Goal: Check status: Check status

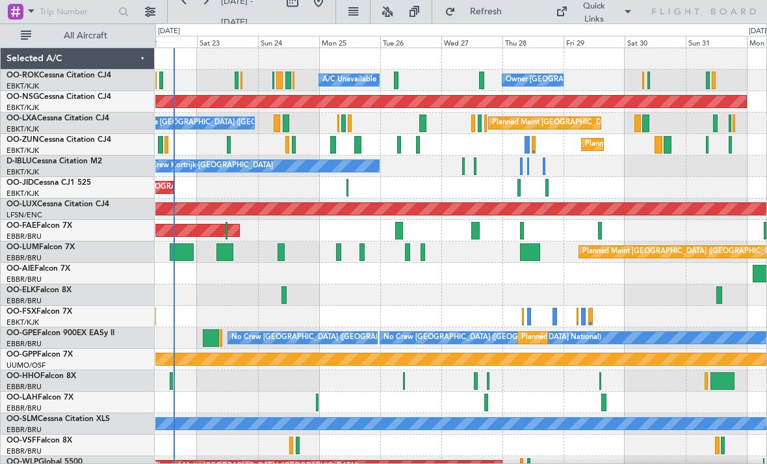
click at [478, 74] on div "Owner [GEOGRAPHIC_DATA]-[GEOGRAPHIC_DATA] A/C Unavailable" at bounding box center [460, 80] width 611 height 21
click at [480, 75] on div at bounding box center [481, 81] width 5 height 18
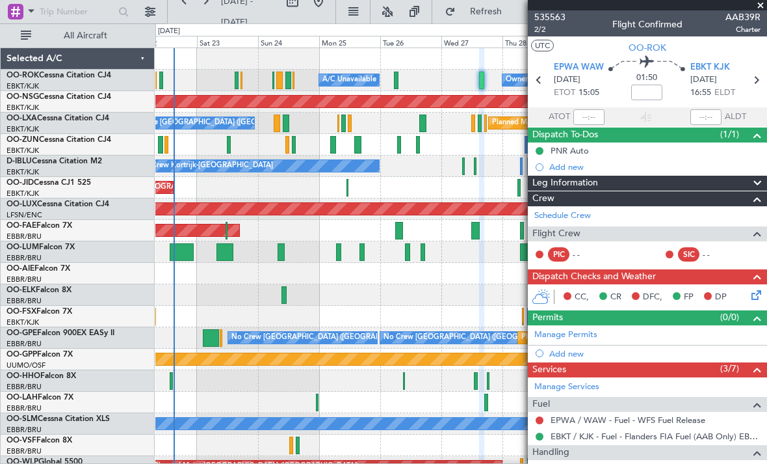
click at [763, 9] on span at bounding box center [760, 6] width 13 height 12
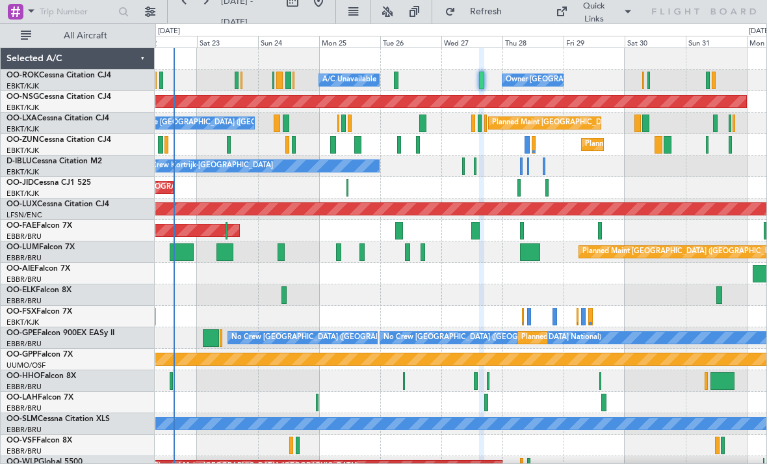
type input "0"
click at [422, 129] on div at bounding box center [423, 123] width 8 height 18
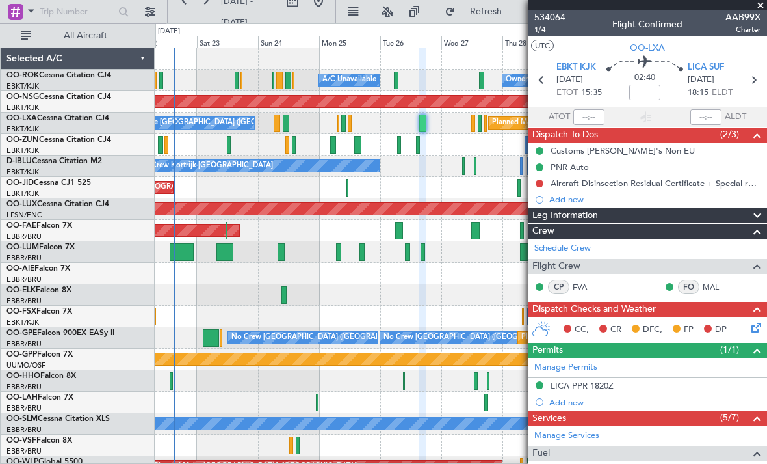
click at [763, 7] on span at bounding box center [760, 6] width 13 height 12
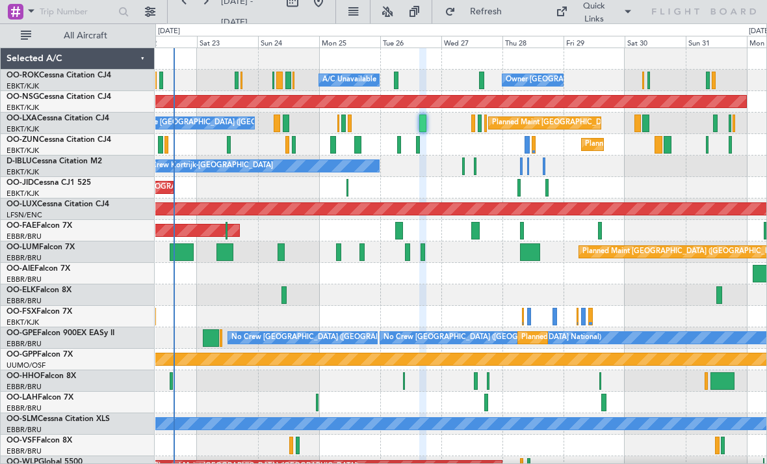
type input "0"
click at [473, 122] on div at bounding box center [473, 123] width 4 height 18
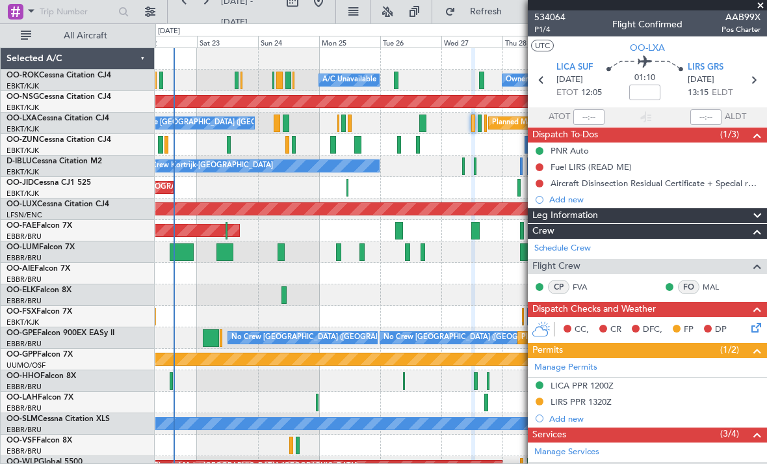
click at [761, 8] on span at bounding box center [760, 6] width 13 height 12
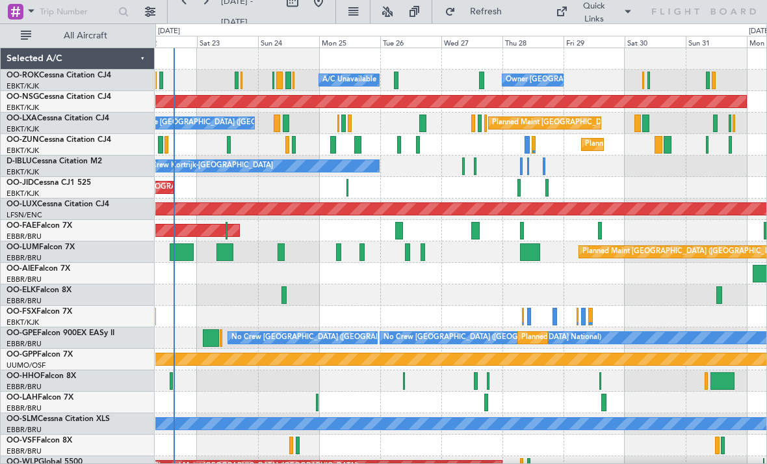
click at [396, 144] on div "Planned Maint Kortrijk-[GEOGRAPHIC_DATA]" at bounding box center [460, 144] width 611 height 21
click at [398, 144] on div at bounding box center [399, 145] width 4 height 18
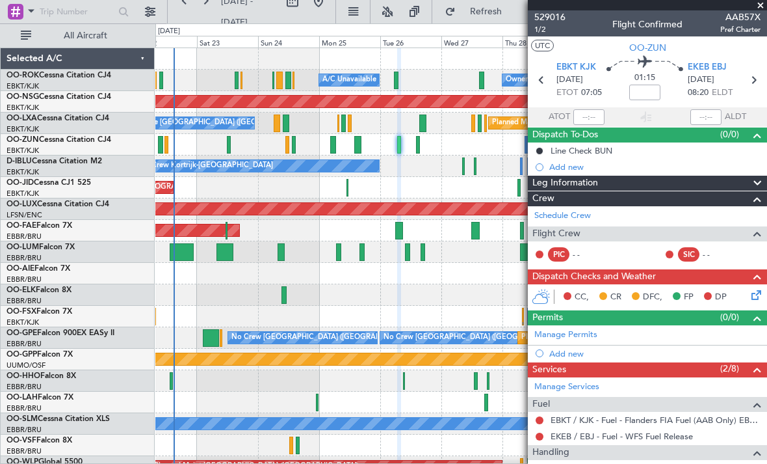
click at [763, 7] on span at bounding box center [760, 6] width 13 height 12
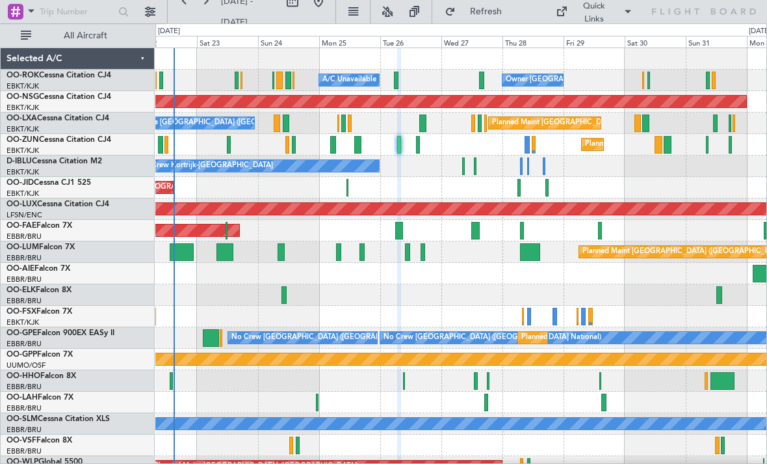
type input "0"
click at [474, 170] on div at bounding box center [475, 166] width 3 height 18
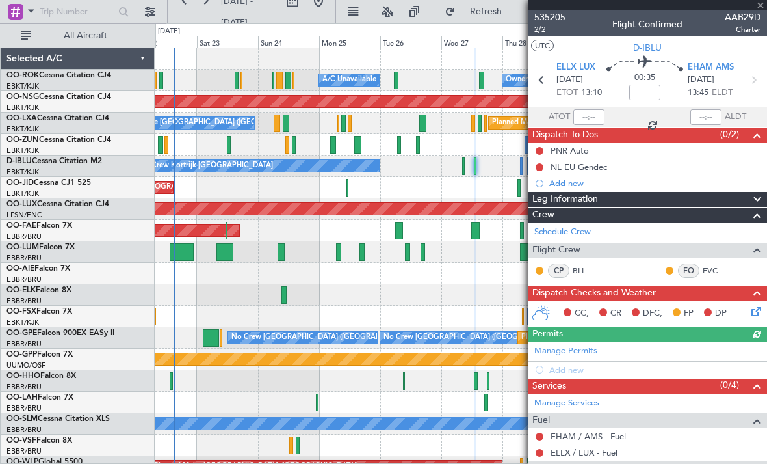
click at [761, 7] on div at bounding box center [647, 5] width 239 height 10
click at [761, 7] on span at bounding box center [760, 6] width 13 height 12
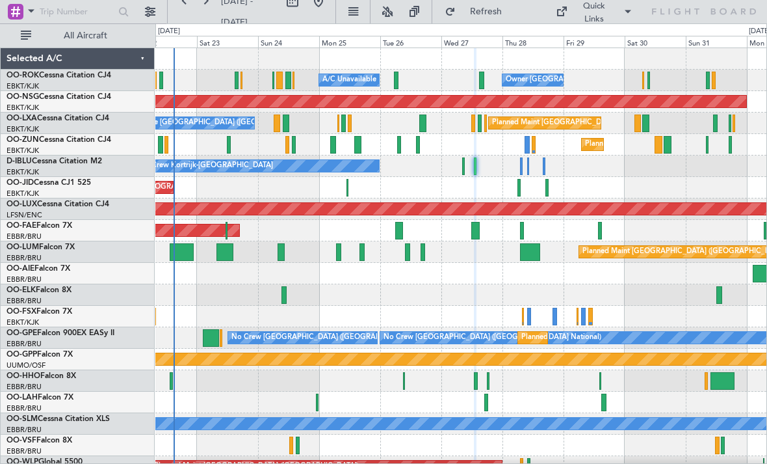
type input "0"
click at [512, 187] on div "Planned Maint [GEOGRAPHIC_DATA] ([GEOGRAPHIC_DATA]) Planned Maint [GEOGRAPHIC_D…" at bounding box center [460, 187] width 611 height 21
click at [519, 183] on div at bounding box center [520, 188] width 4 height 18
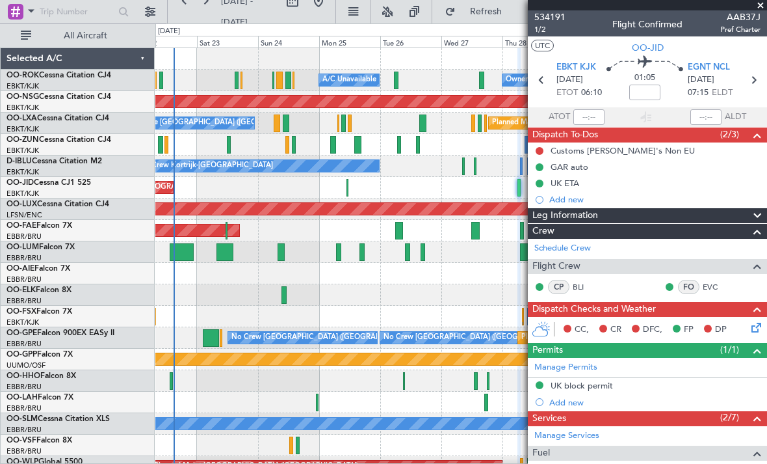
click at [761, 9] on span at bounding box center [760, 6] width 13 height 12
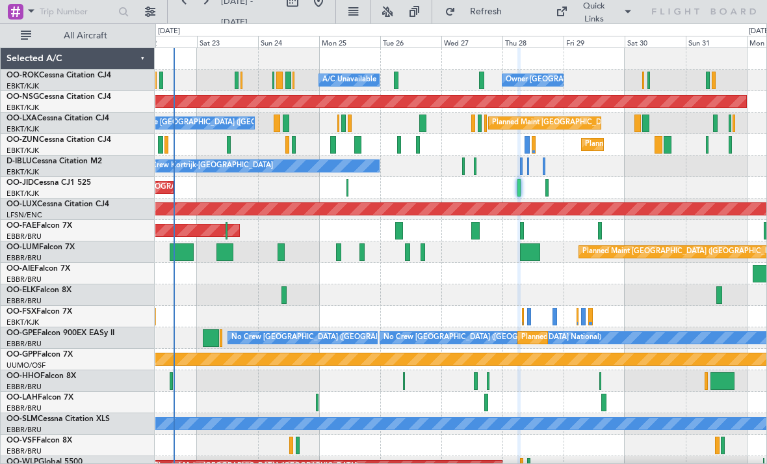
type input "0"
click at [502, 5] on button "Refresh" at bounding box center [478, 11] width 78 height 21
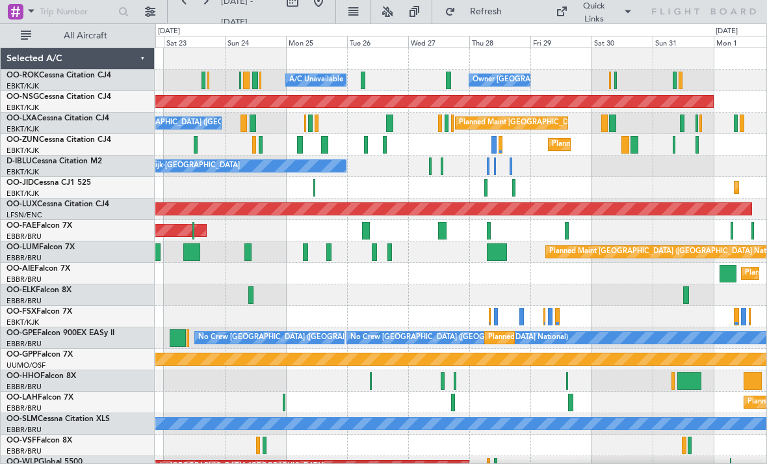
click at [487, 168] on div at bounding box center [488, 166] width 3 height 18
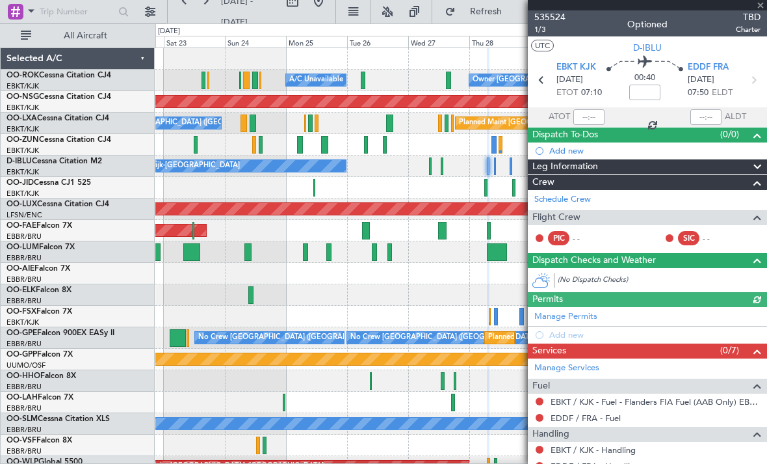
click at [761, 9] on div at bounding box center [647, 5] width 239 height 10
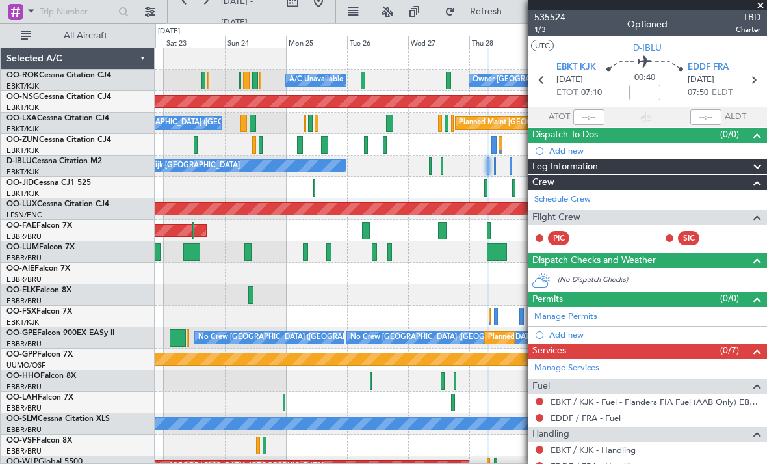
click at [761, 7] on span at bounding box center [760, 6] width 13 height 12
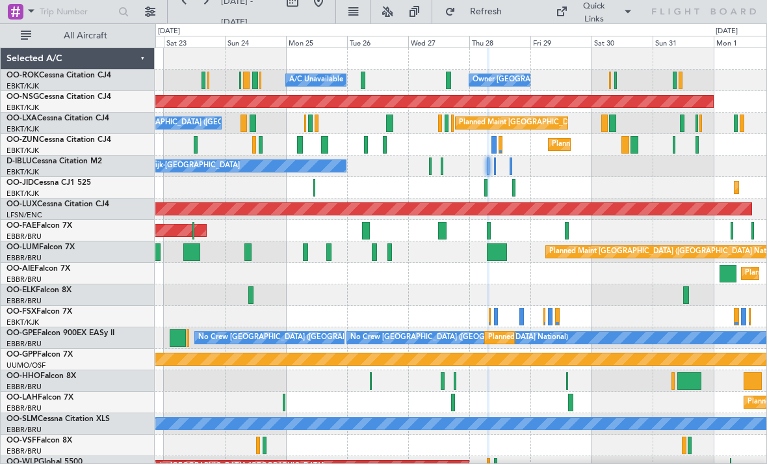
type input "0"
click at [441, 170] on div at bounding box center [442, 166] width 3 height 18
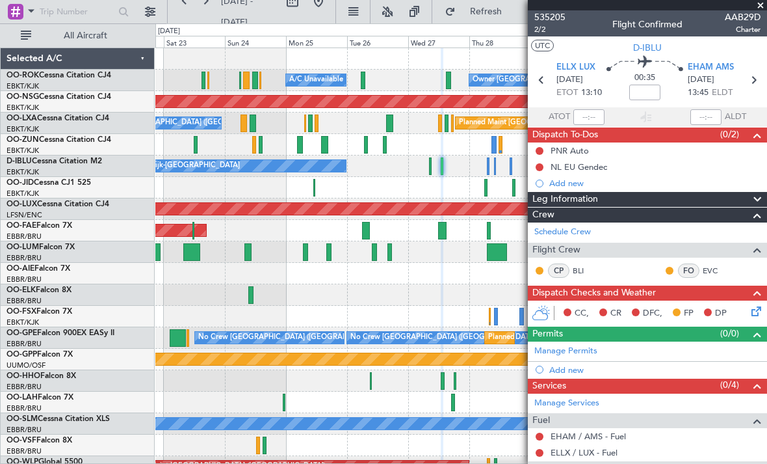
click at [761, 6] on span at bounding box center [760, 6] width 13 height 12
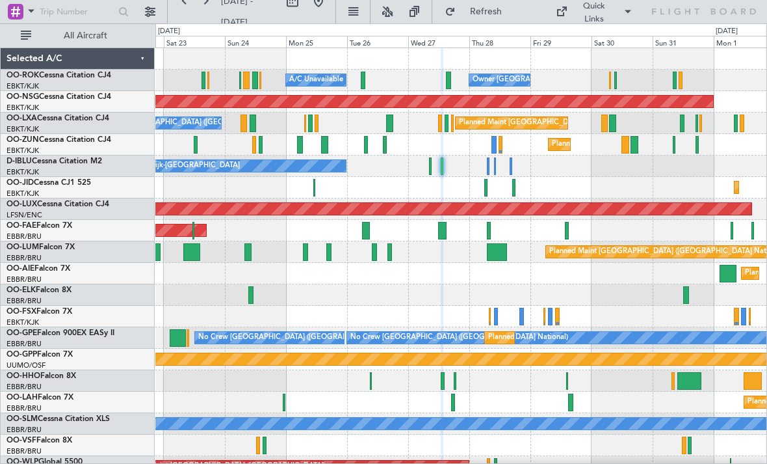
type input "0"
click at [496, 169] on div at bounding box center [495, 166] width 2 height 18
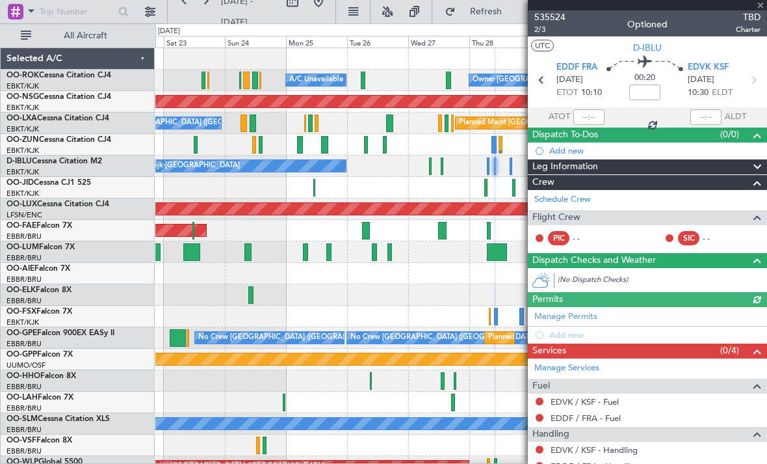
click at [761, 7] on div at bounding box center [647, 5] width 239 height 10
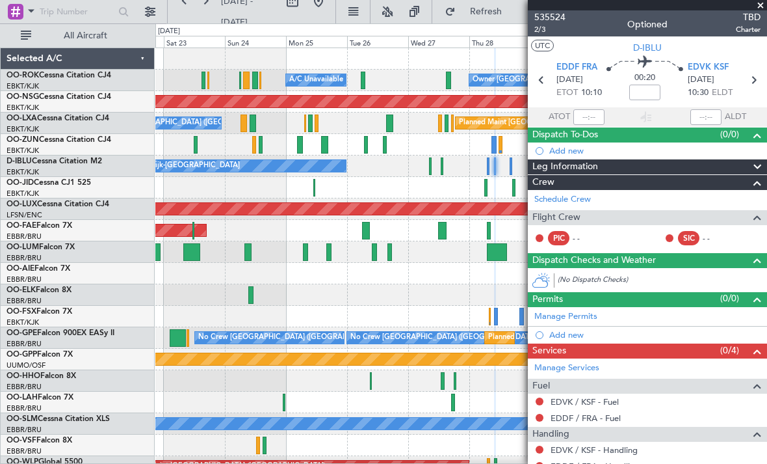
click at [763, 7] on span at bounding box center [760, 6] width 13 height 12
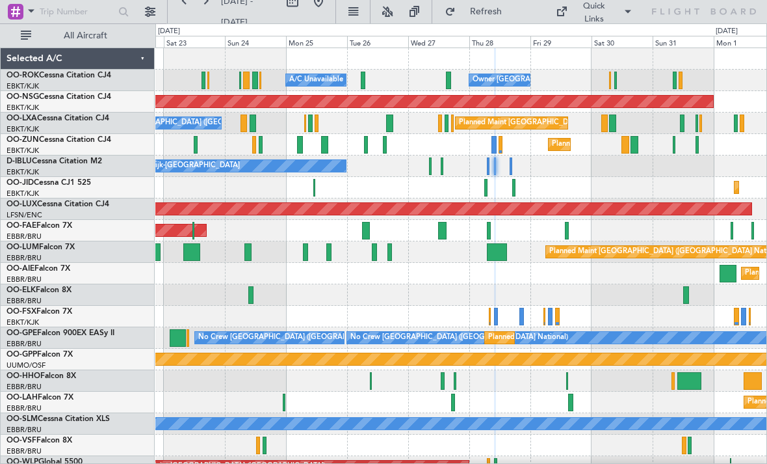
type input "0"
click at [508, 163] on div "No Crew Kortrijk-[GEOGRAPHIC_DATA] No Crew [GEOGRAPHIC_DATA] (Brussels National)" at bounding box center [460, 165] width 611 height 21
click at [510, 166] on div at bounding box center [511, 166] width 3 height 18
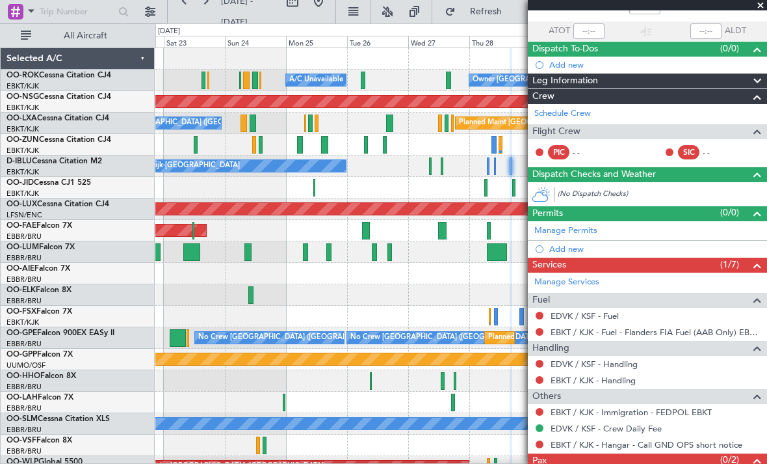
scroll to position [85, 0]
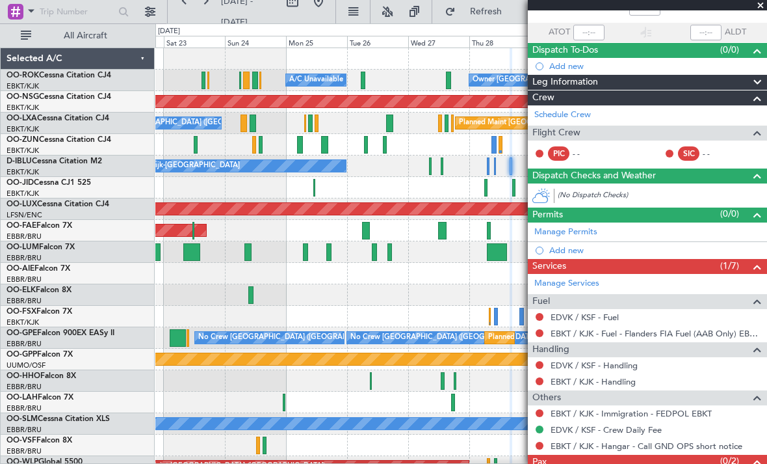
click at [761, 8] on span at bounding box center [760, 6] width 13 height 12
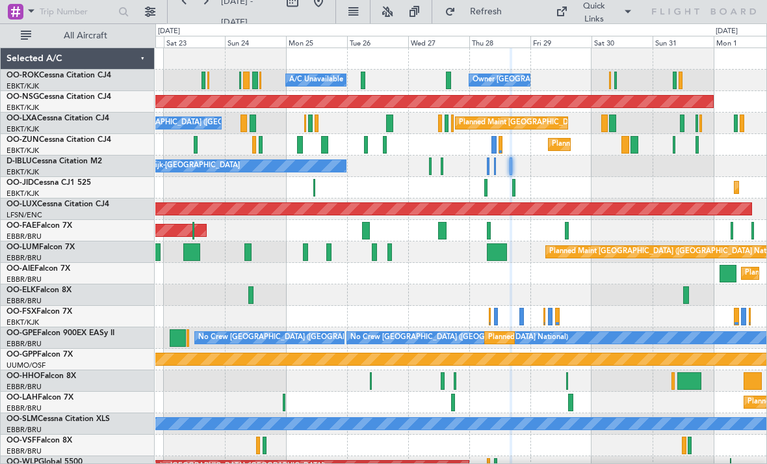
type input "0"
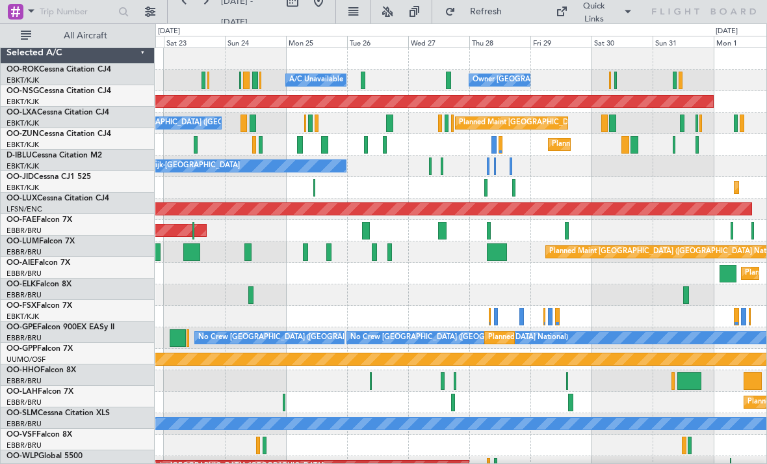
click at [443, 177] on div "Planned Maint Kortrijk-[GEOGRAPHIC_DATA] Planned Maint [GEOGRAPHIC_DATA] ([GEOG…" at bounding box center [460, 187] width 611 height 21
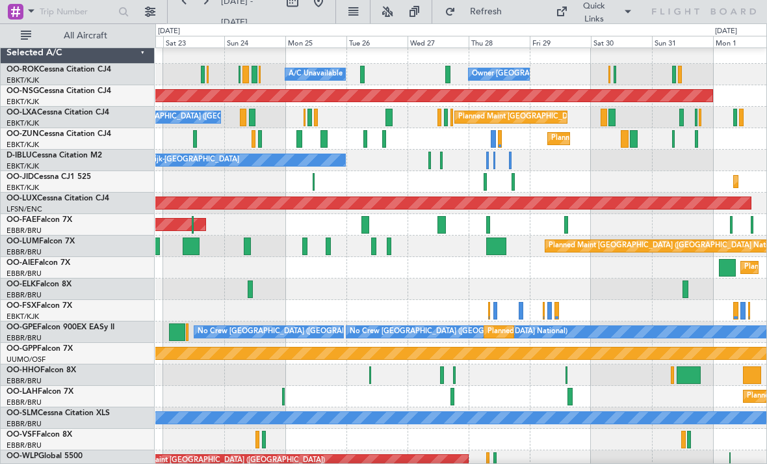
click at [430, 161] on div at bounding box center [429, 160] width 2 height 18
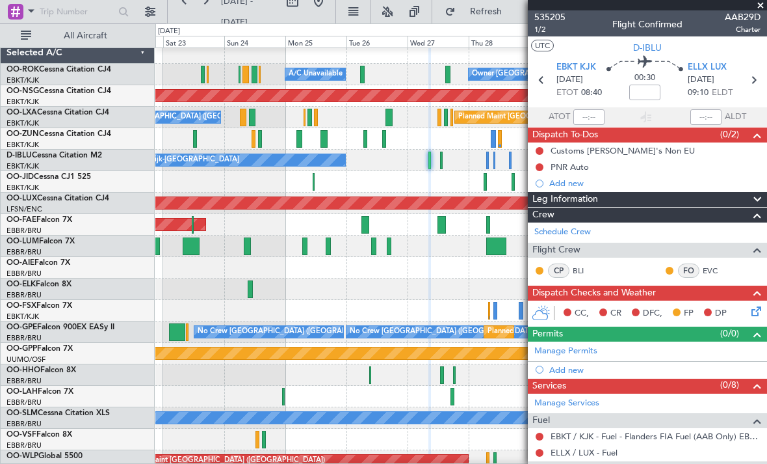
scroll to position [0, 0]
click at [761, 9] on span at bounding box center [760, 6] width 13 height 12
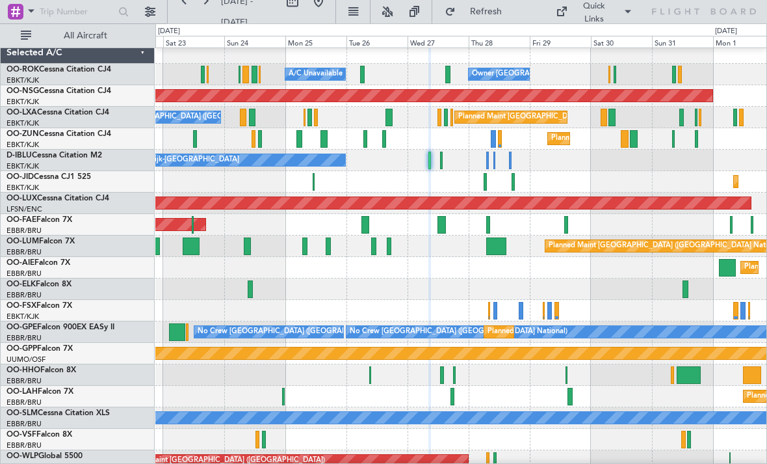
type input "0"
click at [443, 159] on div "No Crew Kortrijk-[GEOGRAPHIC_DATA] No Crew [GEOGRAPHIC_DATA] (Brussels National)" at bounding box center [460, 160] width 611 height 21
click at [438, 159] on div "No Crew Kortrijk-[GEOGRAPHIC_DATA] No Crew [GEOGRAPHIC_DATA] (Brussels National)" at bounding box center [460, 160] width 611 height 21
click at [442, 163] on div at bounding box center [441, 160] width 3 height 18
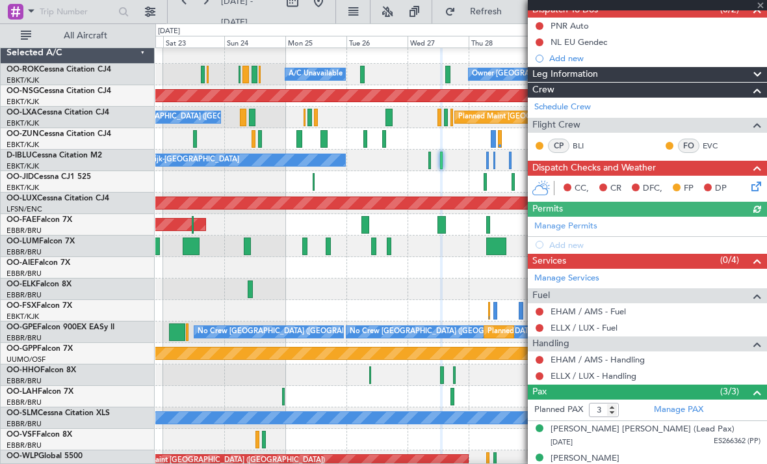
scroll to position [124, 0]
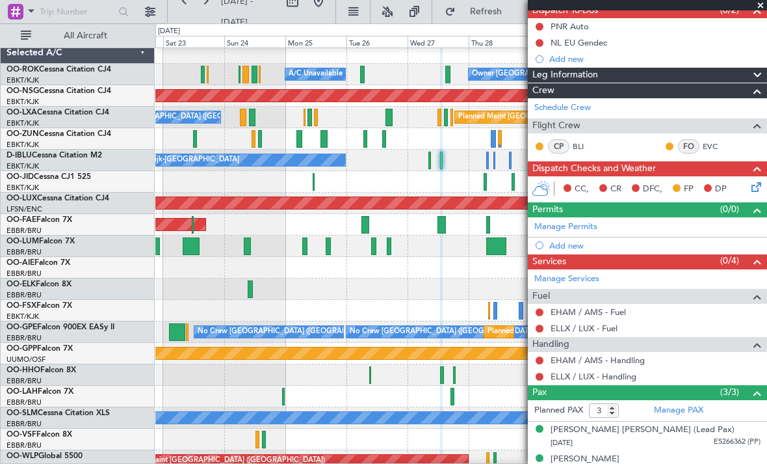
click at [759, 7] on span at bounding box center [760, 6] width 13 height 12
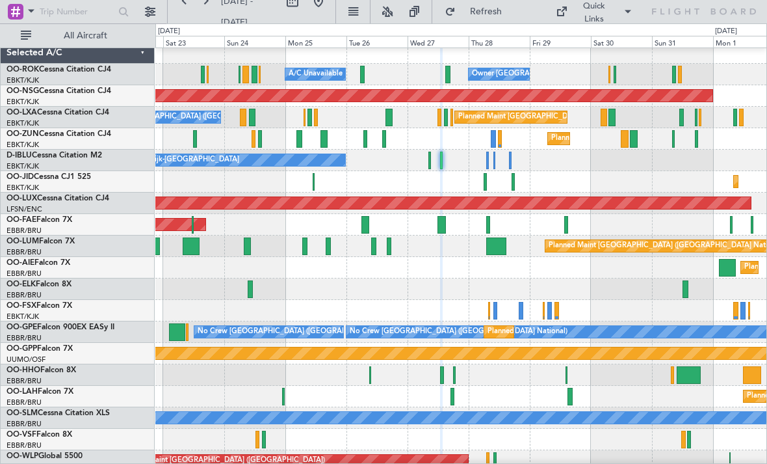
type input "0"
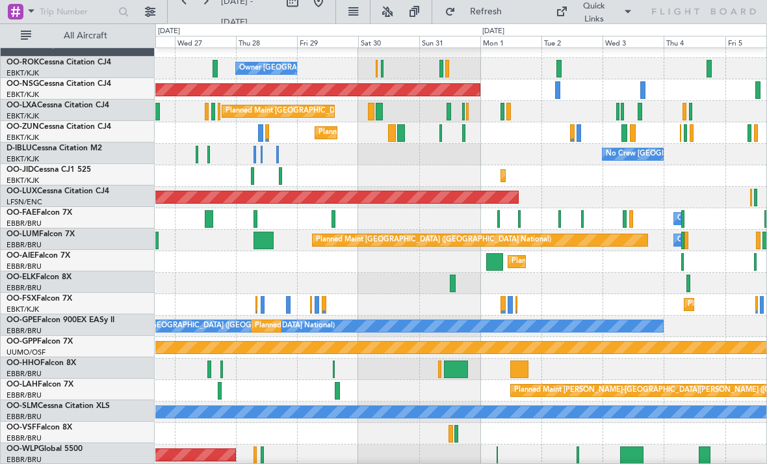
scroll to position [13, 0]
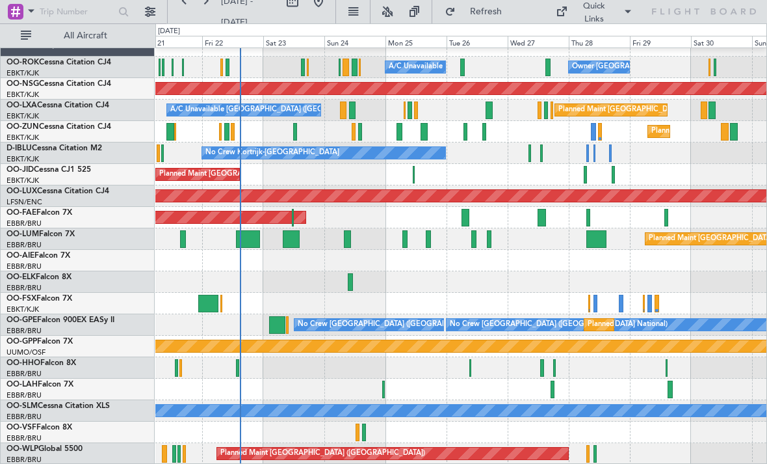
click at [551, 387] on div at bounding box center [553, 389] width 4 height 18
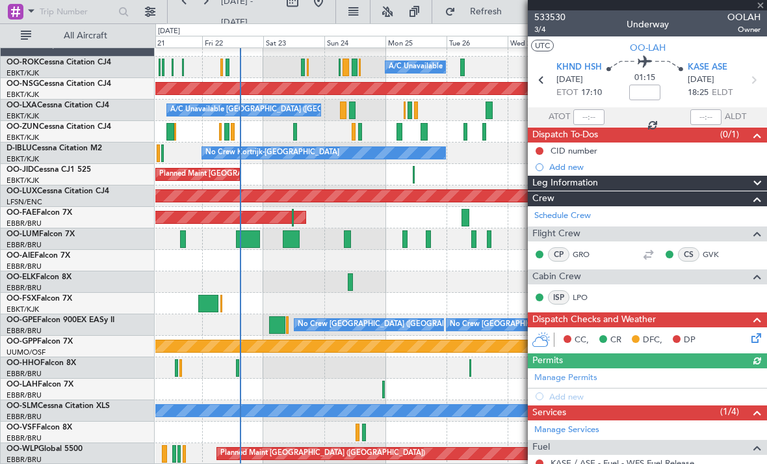
click at [761, 7] on div at bounding box center [647, 5] width 239 height 10
click at [764, 6] on span at bounding box center [760, 6] width 13 height 12
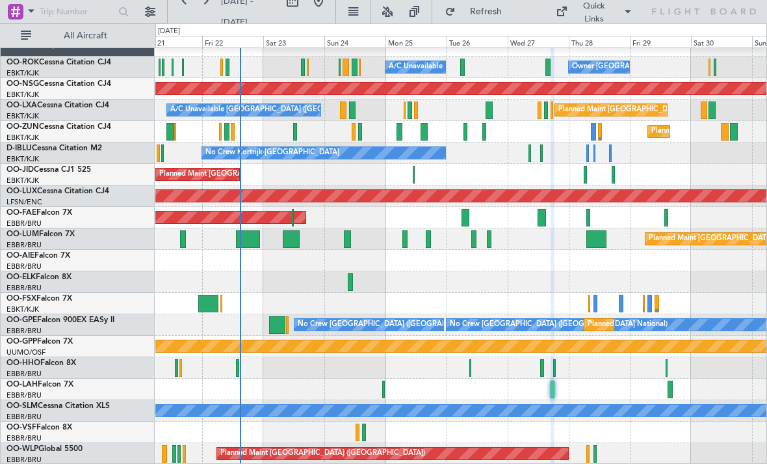
type input "0"
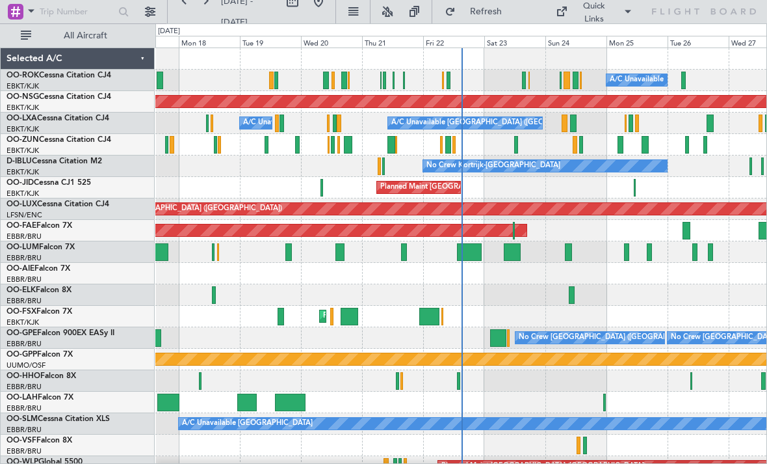
click at [507, 250] on div at bounding box center [512, 252] width 17 height 18
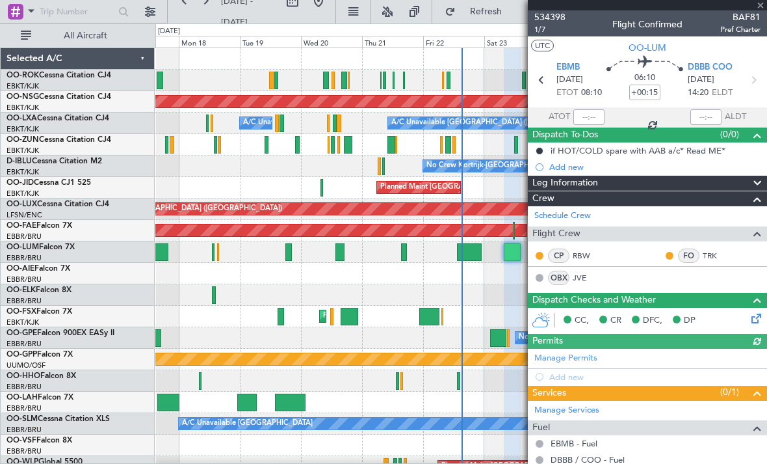
click at [766, 6] on div at bounding box center [647, 5] width 239 height 10
click at [763, 7] on div at bounding box center [647, 5] width 239 height 10
click at [761, 5] on span at bounding box center [760, 6] width 13 height 12
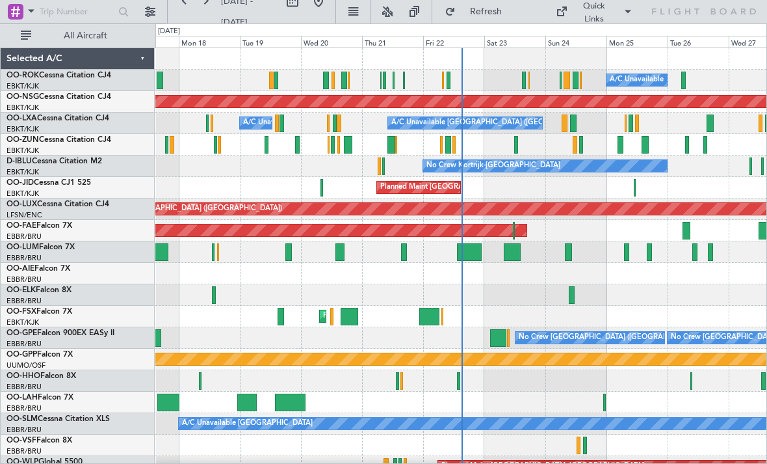
click at [570, 250] on div at bounding box center [568, 252] width 7 height 18
